Goal: Task Accomplishment & Management: Use online tool/utility

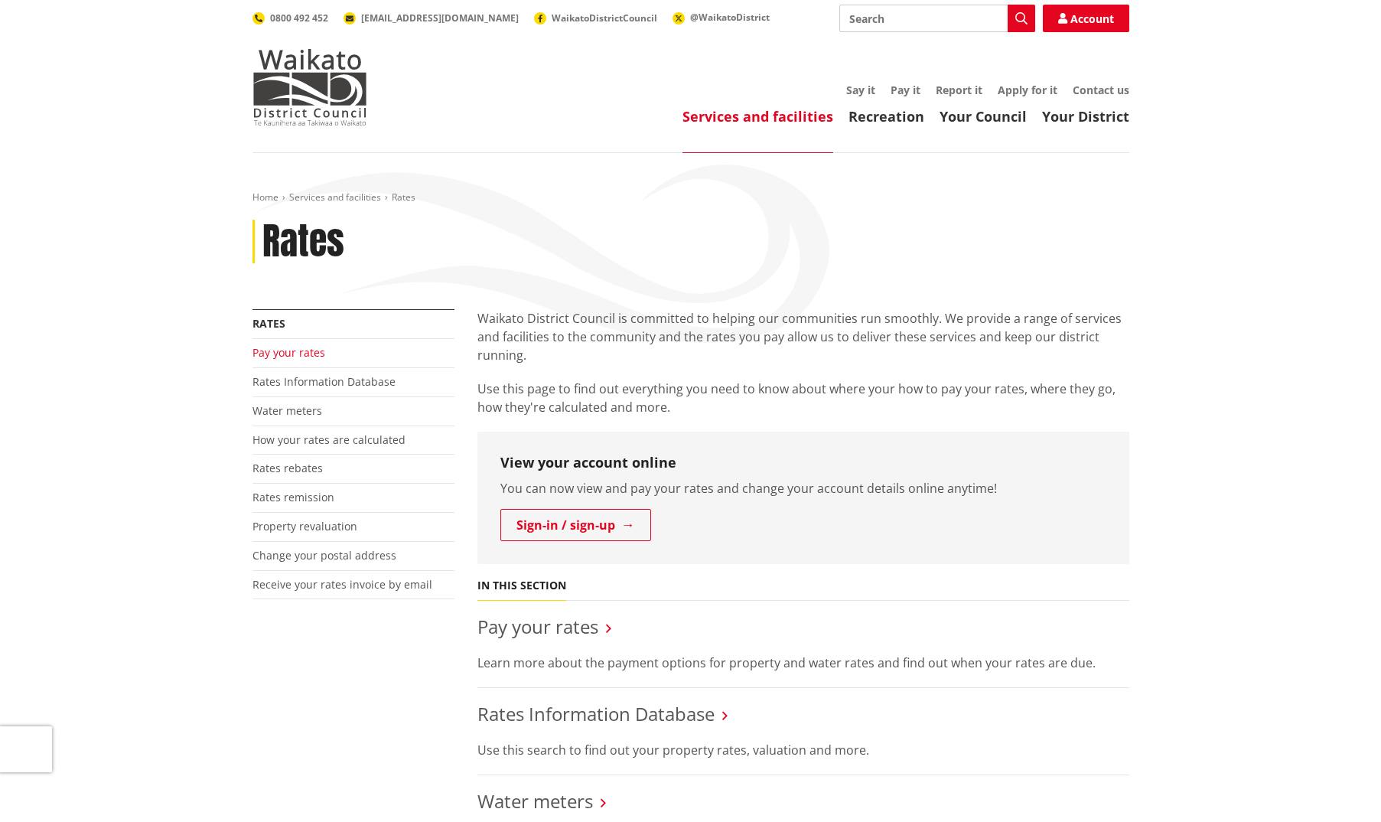
click at [303, 354] on link "Pay your rates" at bounding box center [289, 352] width 73 height 15
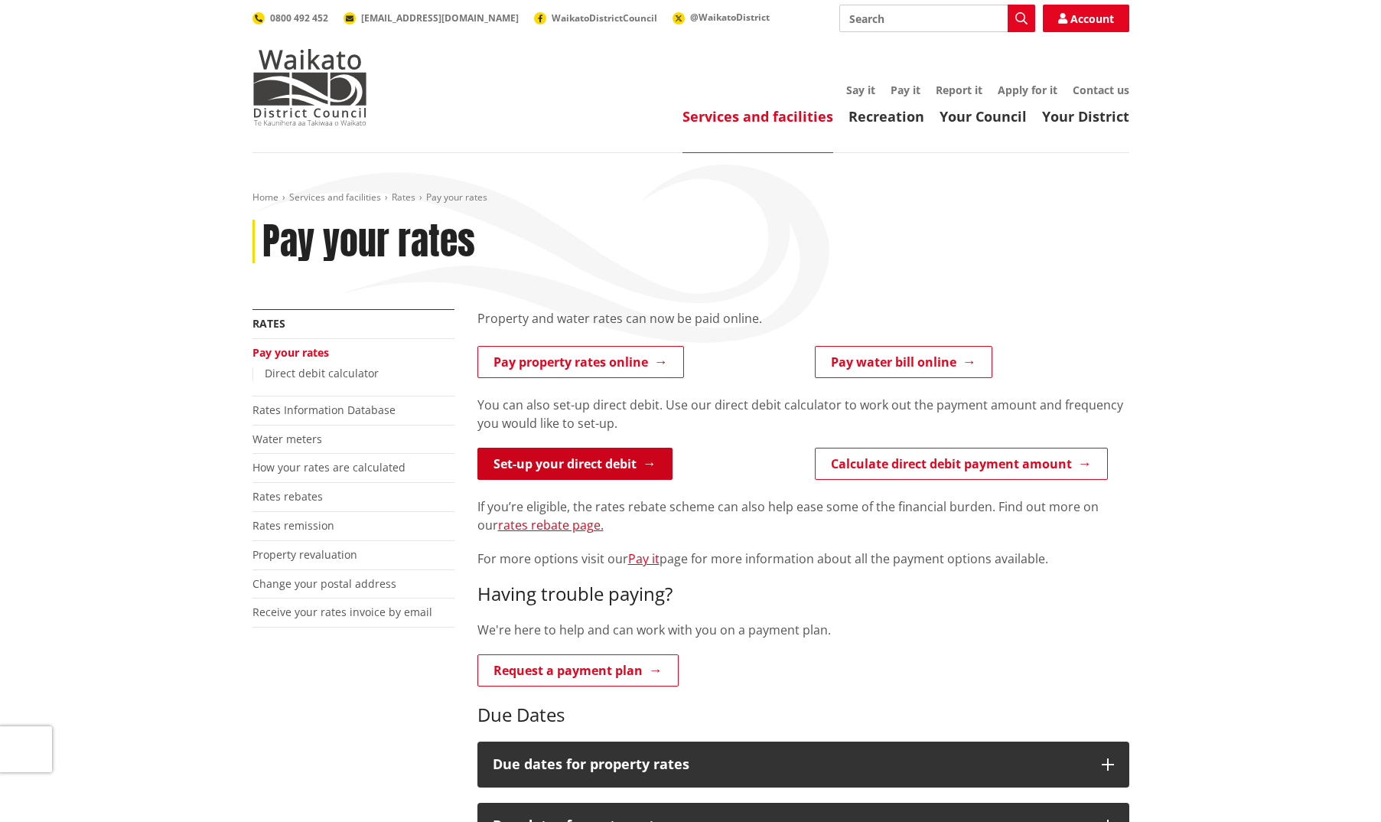
click at [573, 463] on link "Set-up your direct debit" at bounding box center [575, 464] width 195 height 32
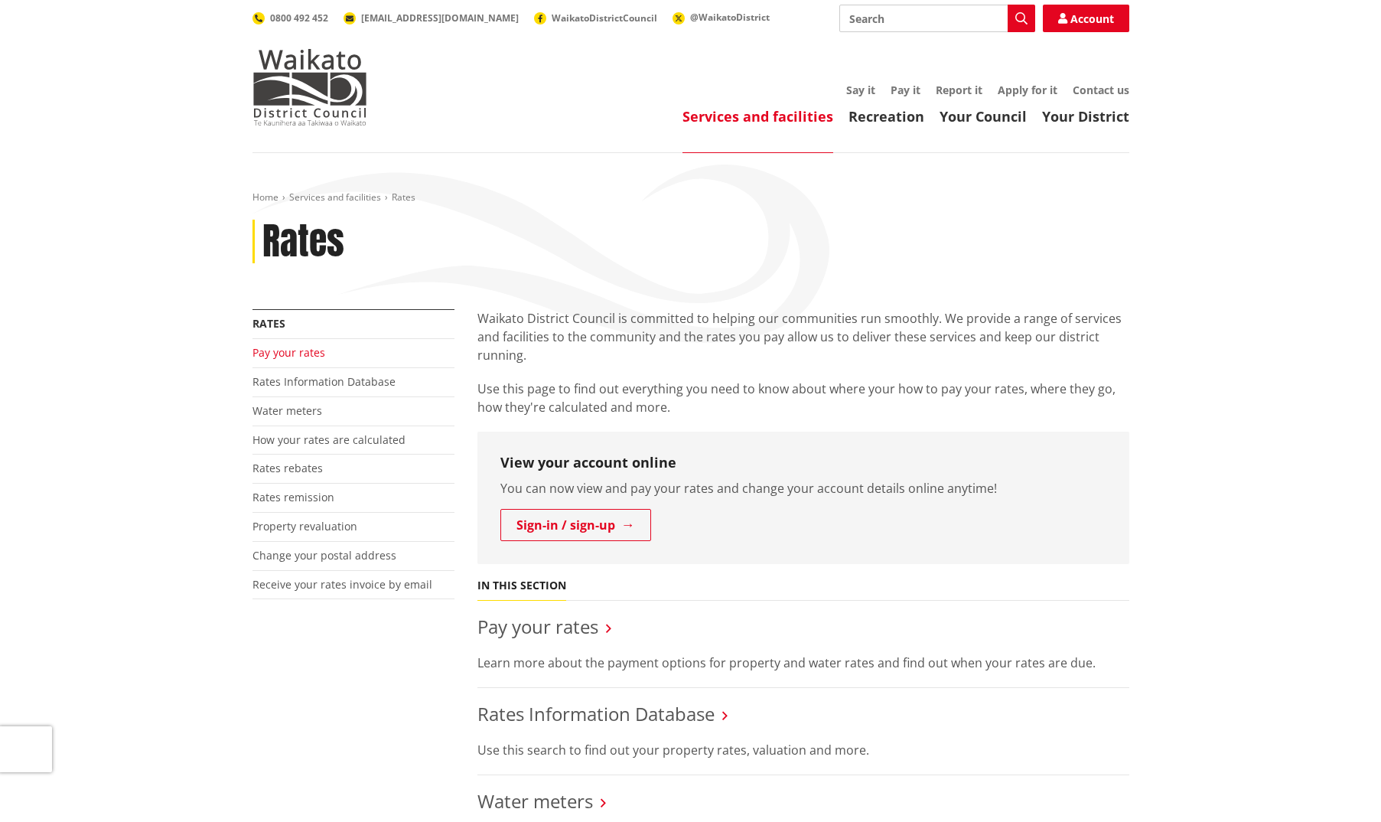
click at [285, 355] on link "Pay your rates" at bounding box center [289, 352] width 73 height 15
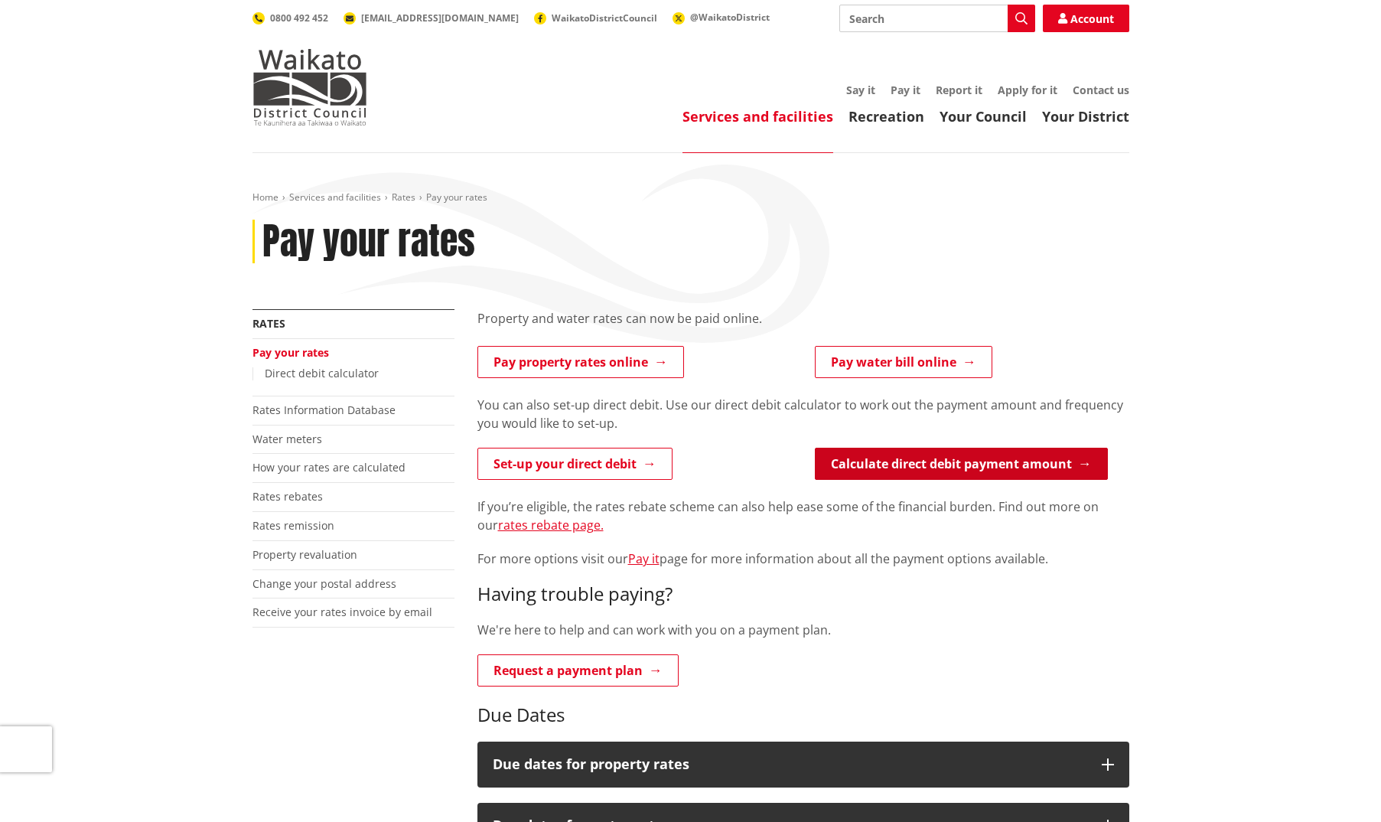
click at [954, 469] on link "Calculate direct debit payment amount" at bounding box center [961, 464] width 293 height 32
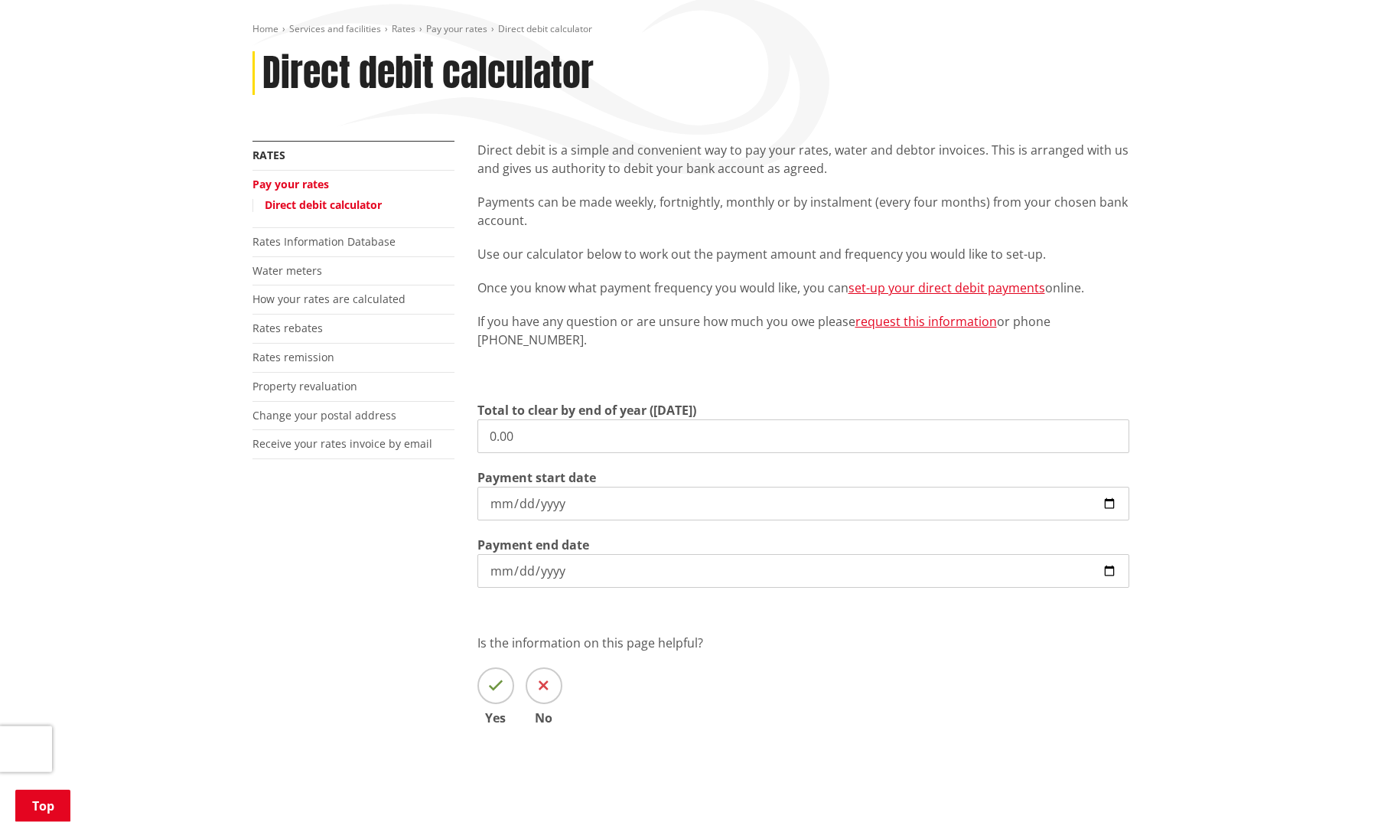
scroll to position [183, 0]
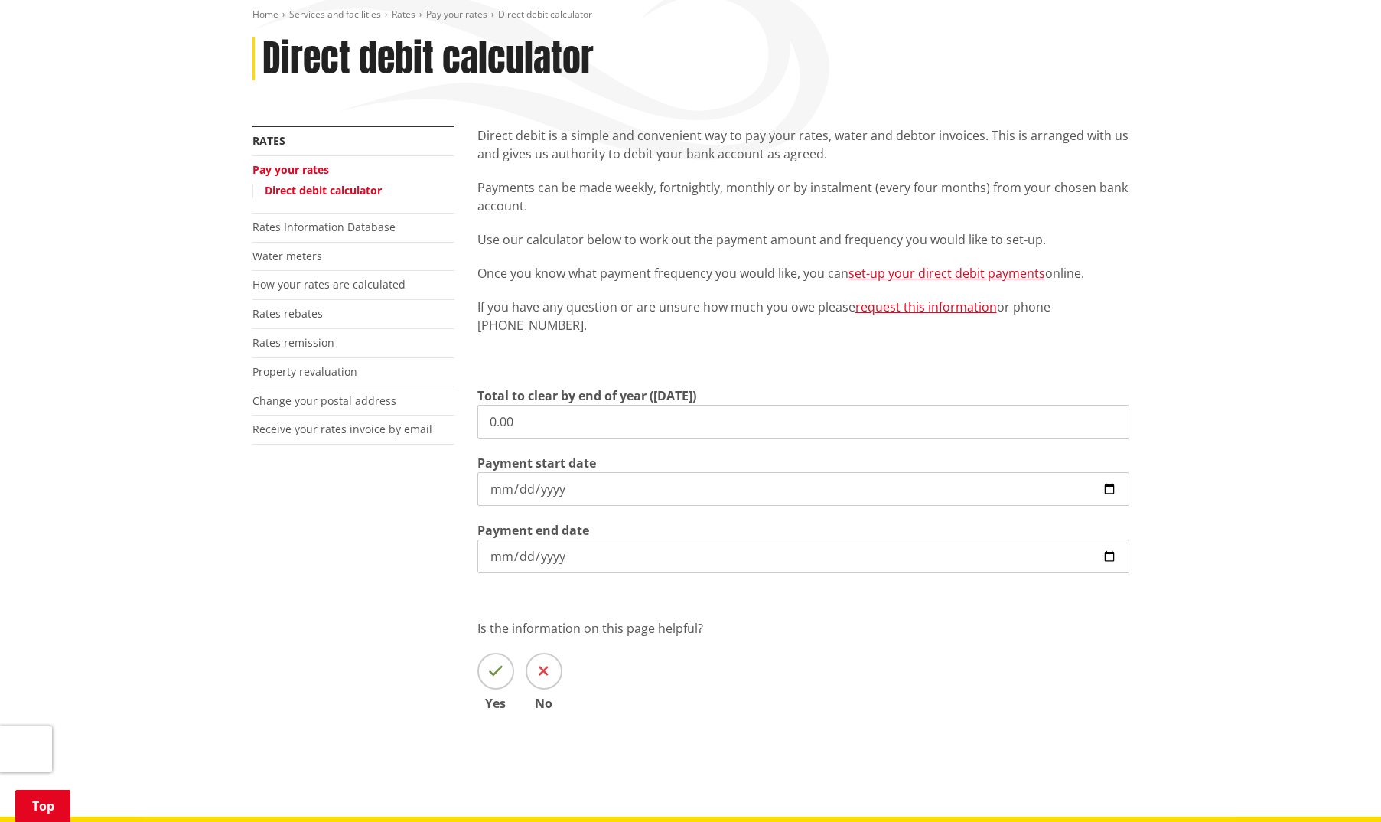
click at [533, 419] on input "0.00" at bounding box center [804, 422] width 652 height 34
drag, startPoint x: 533, startPoint y: 419, endPoint x: 392, endPoint y: 422, distance: 141.6
click at [478, 422] on input "0.00" at bounding box center [804, 422] width 652 height 34
type input "1,530.33"
